Goal: Information Seeking & Learning: Learn about a topic

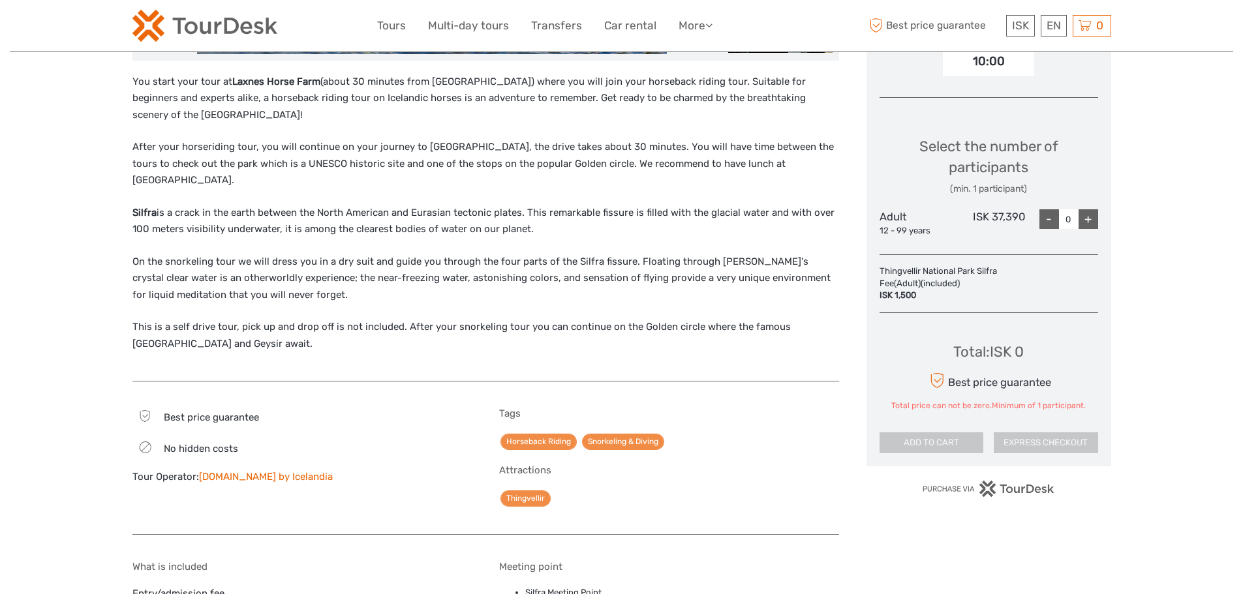
scroll to position [457, 0]
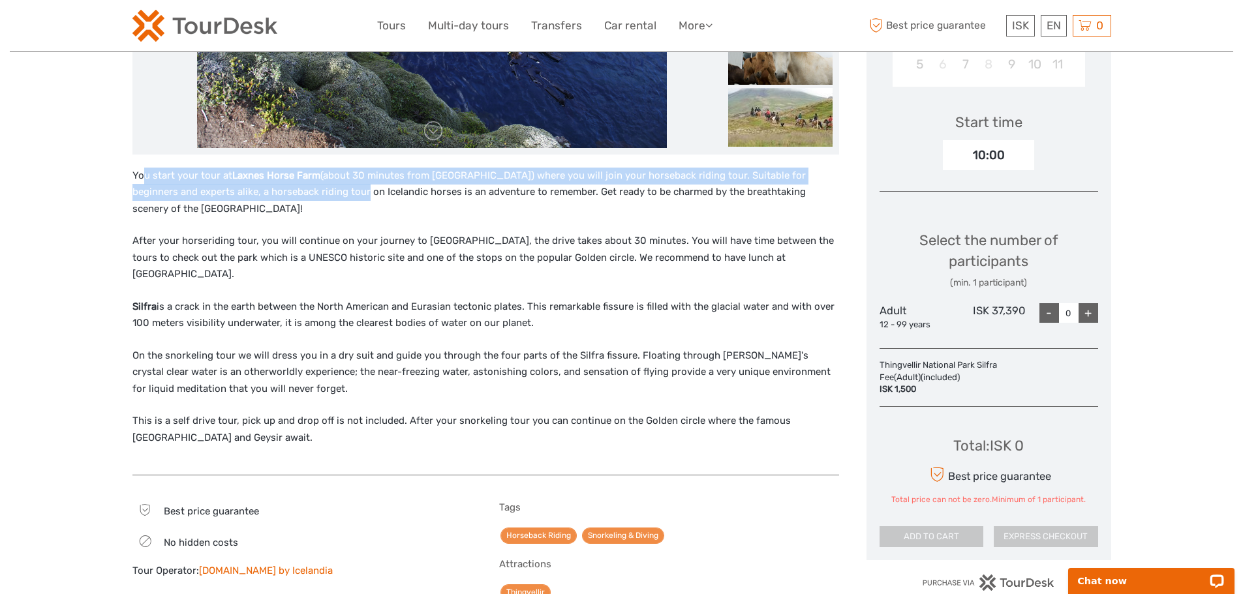
drag, startPoint x: 143, startPoint y: 179, endPoint x: 329, endPoint y: 191, distance: 186.3
click at [329, 191] on p "You start your tour at Laxnes Horse Farm (about 30 minutes from Reykjavik) wher…" at bounding box center [485, 193] width 707 height 50
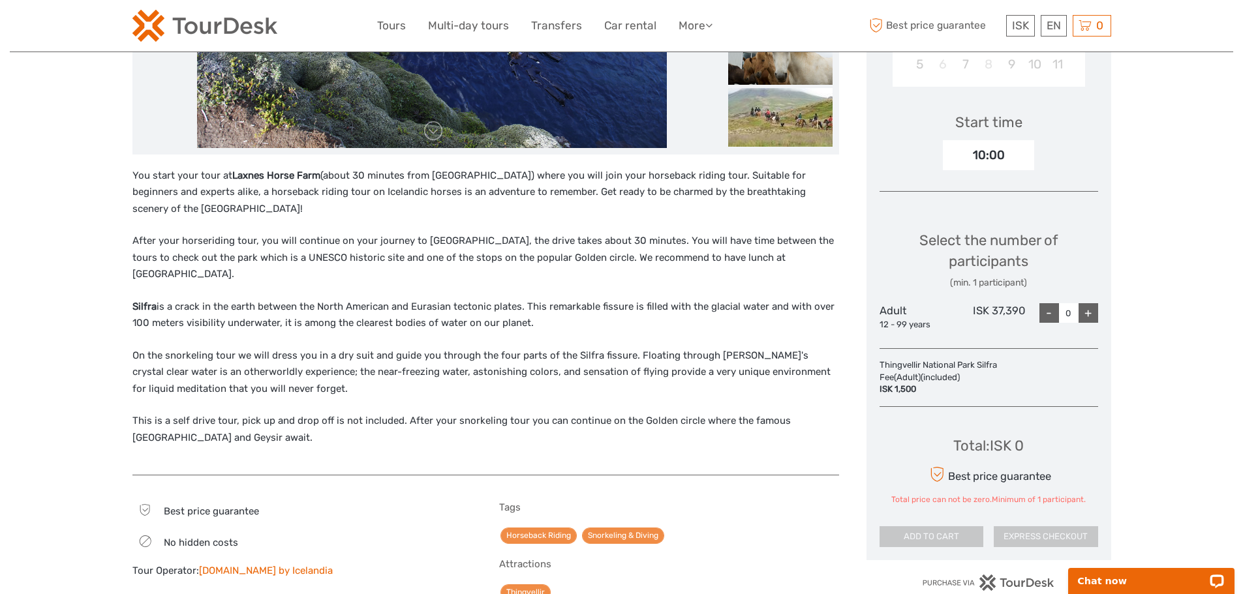
click at [312, 214] on p "You start your tour at Laxnes Horse Farm (about 30 minutes from Reykjavik) wher…" at bounding box center [485, 193] width 707 height 50
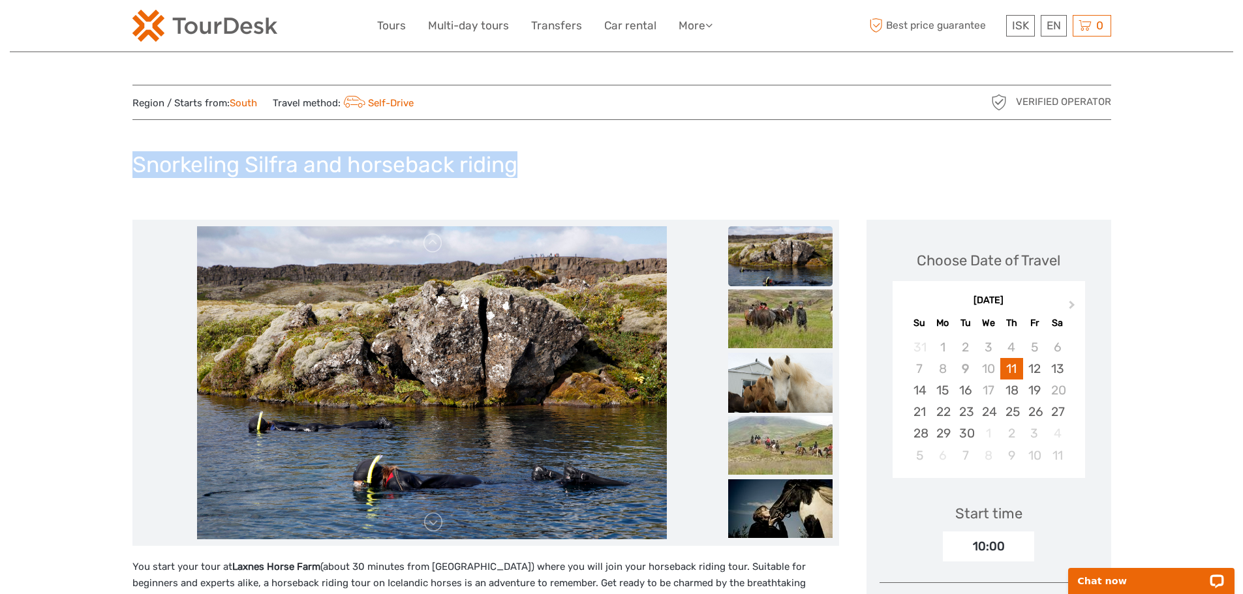
drag, startPoint x: 130, startPoint y: 172, endPoint x: 584, endPoint y: 175, distance: 454.1
copy h1 "Snorkeling Silfra and horseback riding"
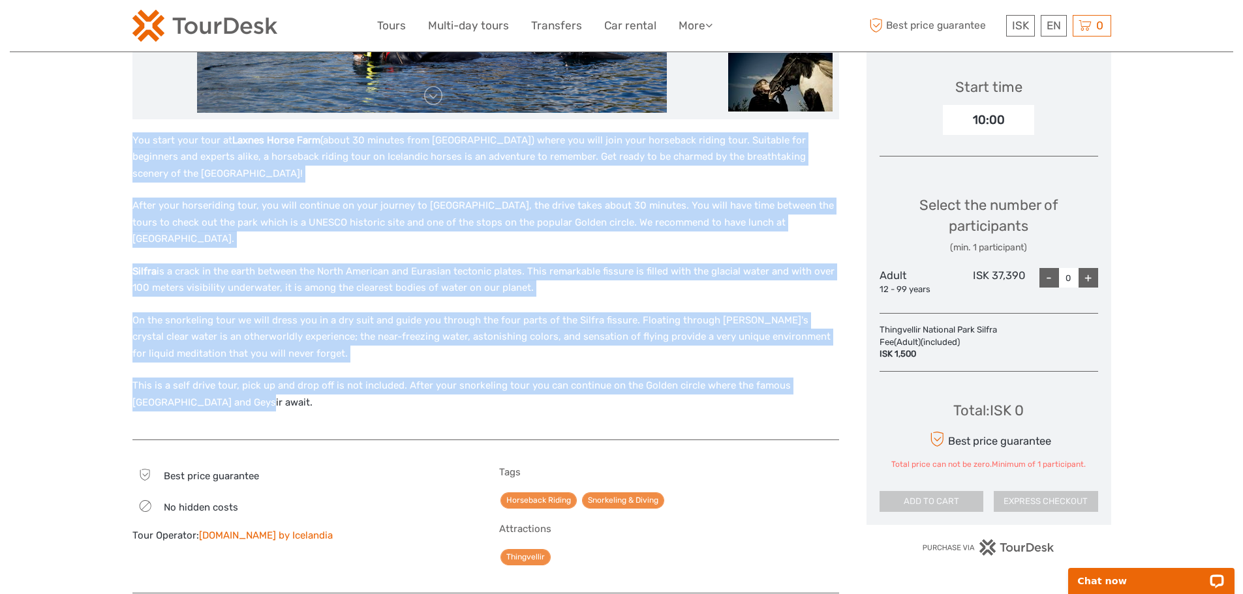
scroll to position [457, 0]
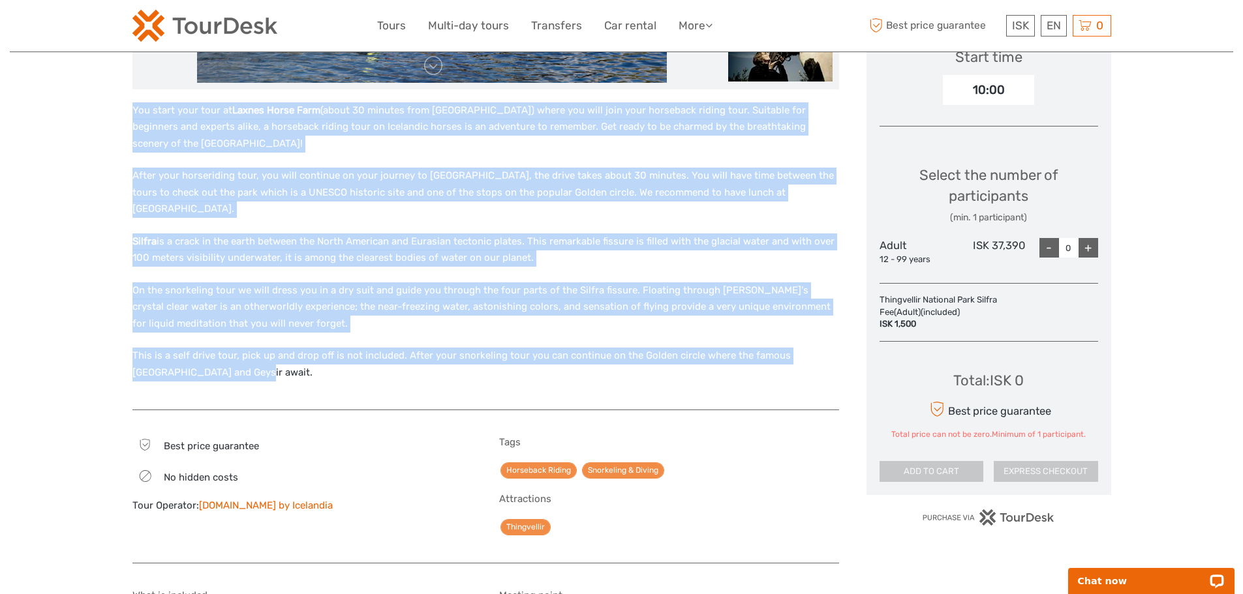
drag, startPoint x: 129, startPoint y: 175, endPoint x: 417, endPoint y: 391, distance: 360.3
click at [417, 391] on div "Region / Starts from: South Travel method: Self-Drive Verified Operator Snorkel…" at bounding box center [621, 540] width 1223 height 1994
copy div "You start your tour at Laxnes Horse Farm (about 30 minutes from Reykjavik) wher…"
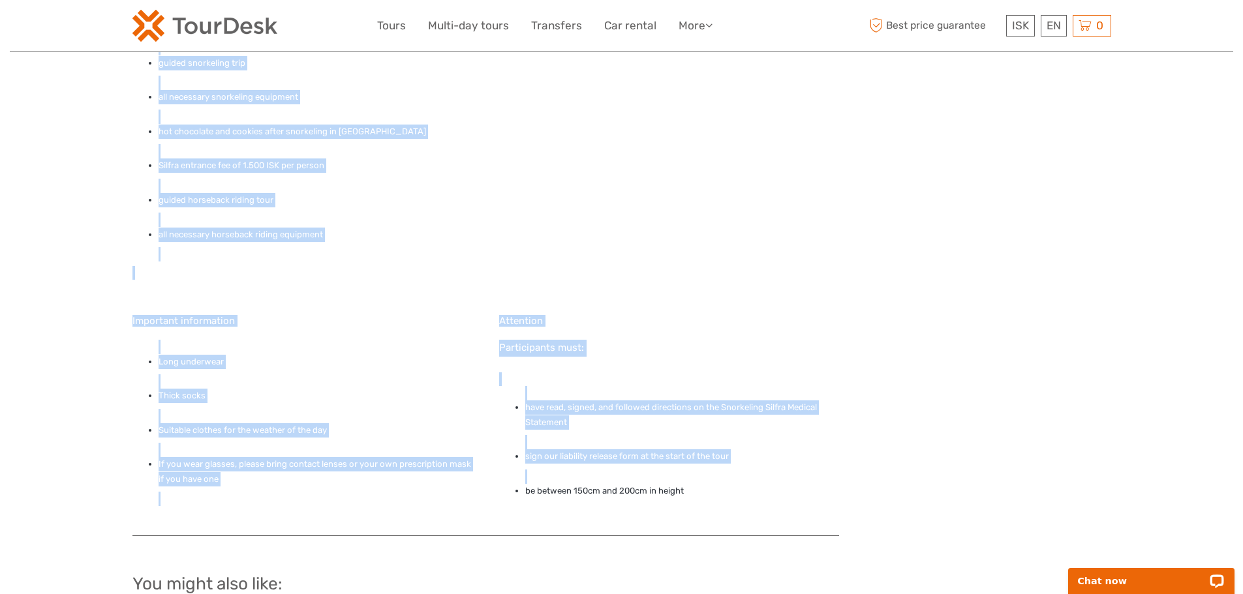
scroll to position [1109, 0]
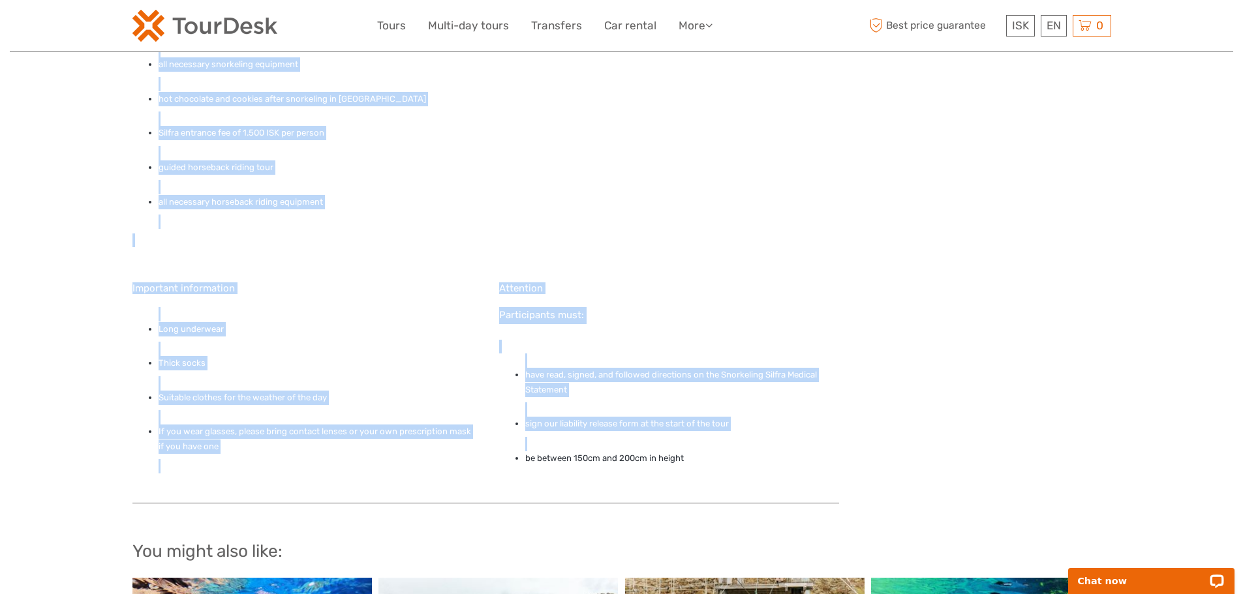
drag, startPoint x: 106, startPoint y: 318, endPoint x: 706, endPoint y: 474, distance: 619.7
copy div "What is included Entry/admission fee guided snorkeling trip all necessary snork…"
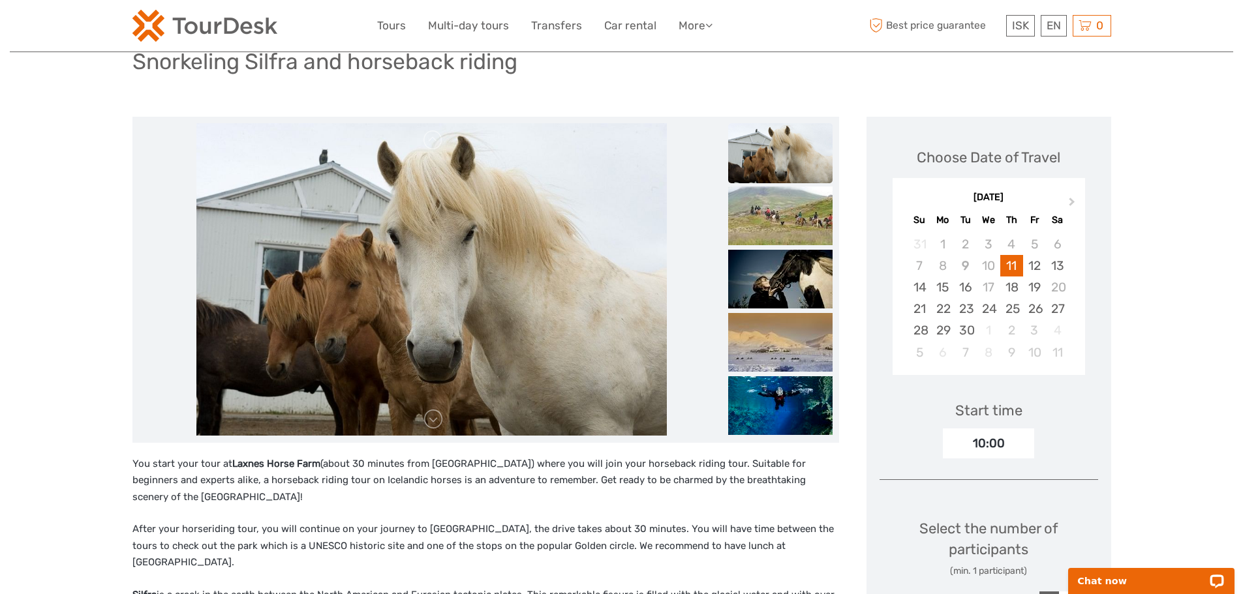
scroll to position [326, 0]
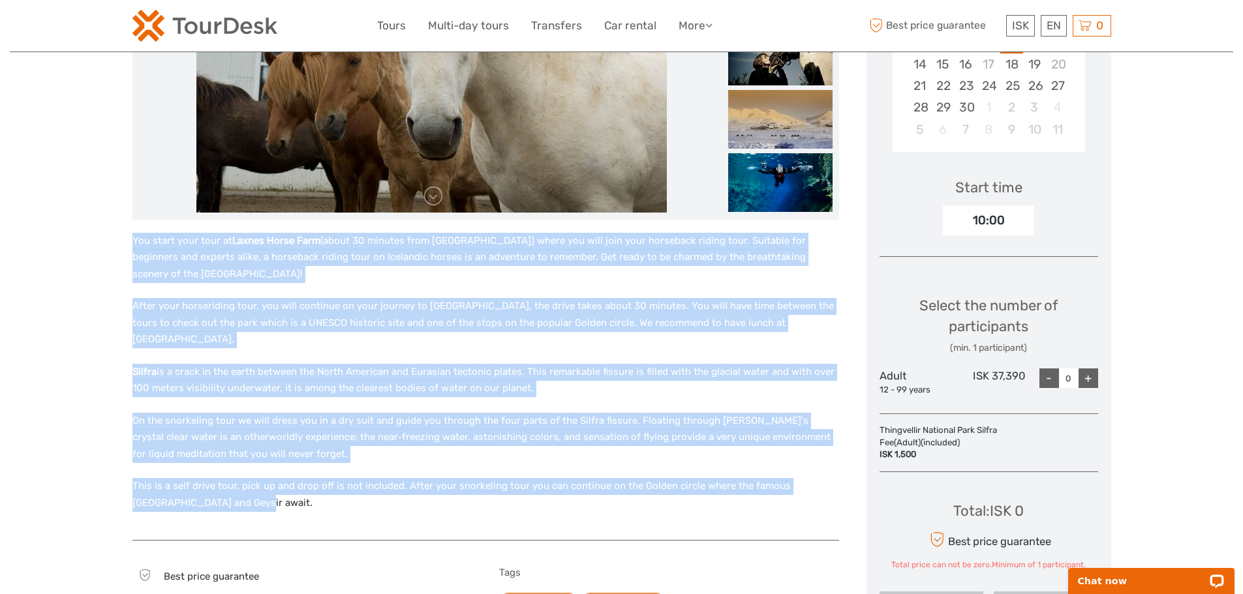
drag, startPoint x: 123, startPoint y: 241, endPoint x: 565, endPoint y: 484, distance: 504.5
copy div "You start your tour at Laxnes Horse Farm (about 30 minutes from Reykjavik) wher…"
